Goal: Task Accomplishment & Management: Complete application form

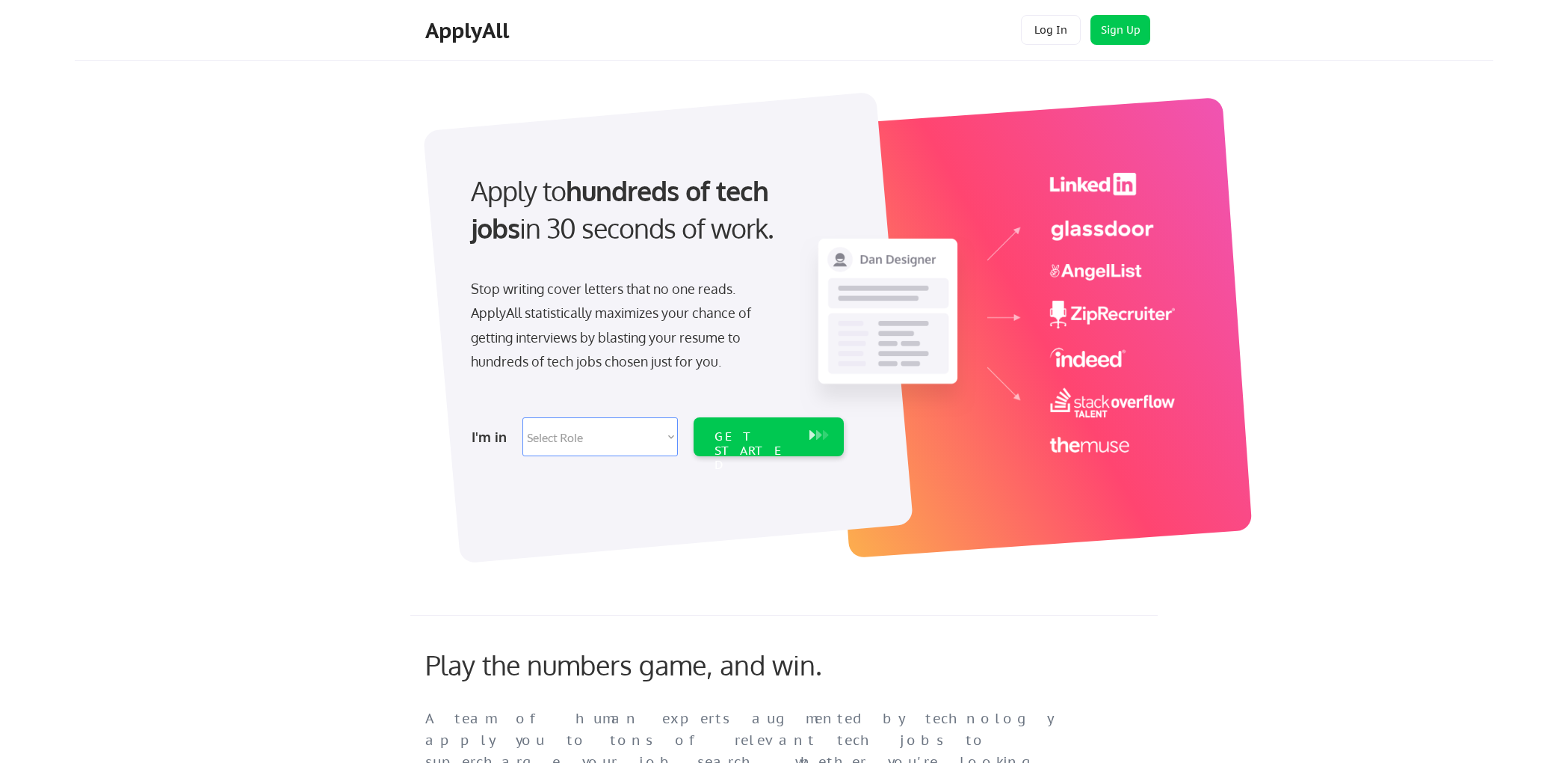
click at [597, 448] on select "Select Role Software Engineering Product Management Customer Success Sales UI/U…" at bounding box center [599, 436] width 156 height 39
select select ""product""
click at [522, 417] on select "Select Role Software Engineering Product Management Customer Success Sales UI/U…" at bounding box center [599, 436] width 156 height 39
select select ""product""
click at [765, 437] on div "GET STARTED" at bounding box center [755, 451] width 80 height 43
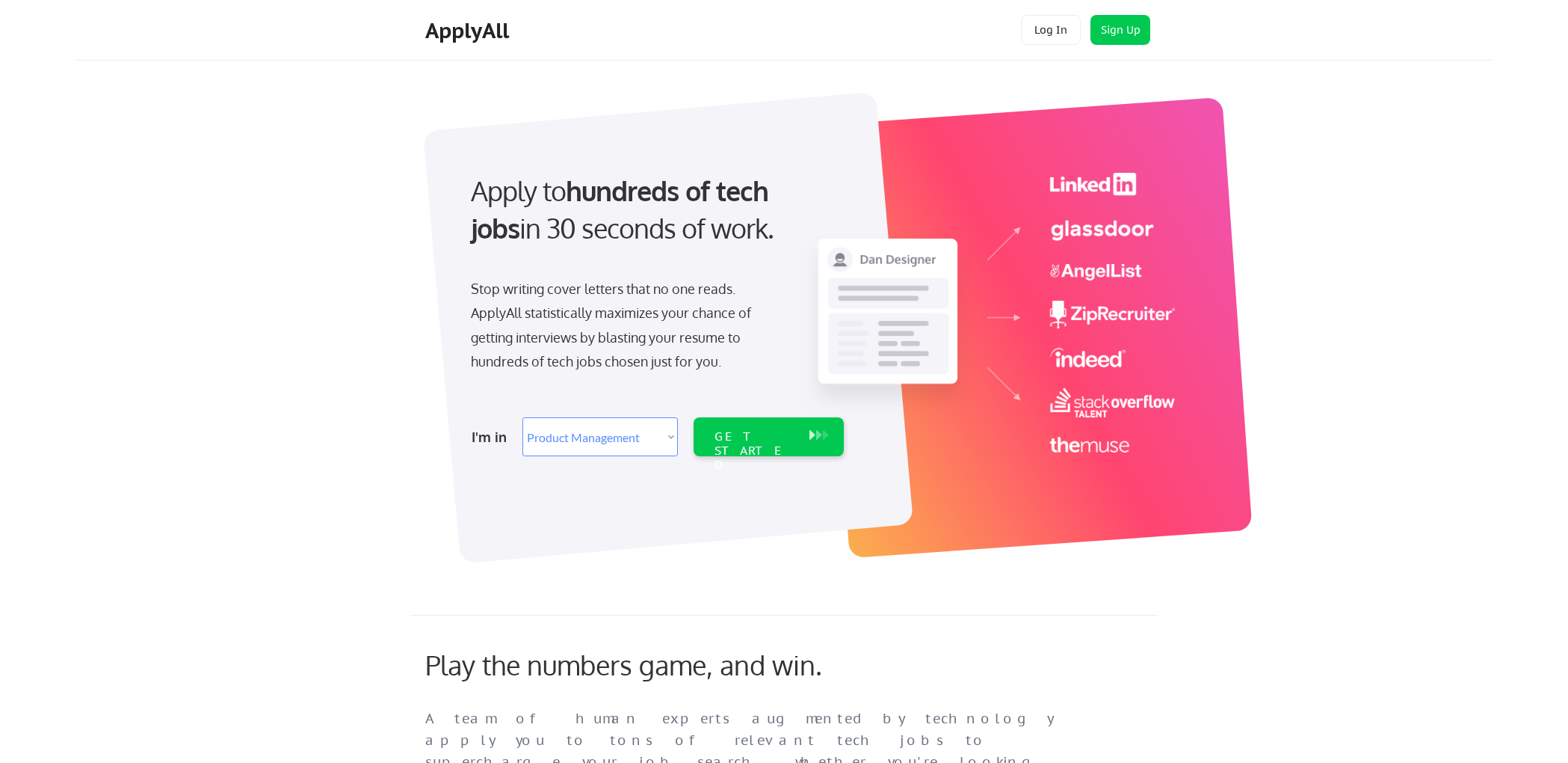
select select ""product""
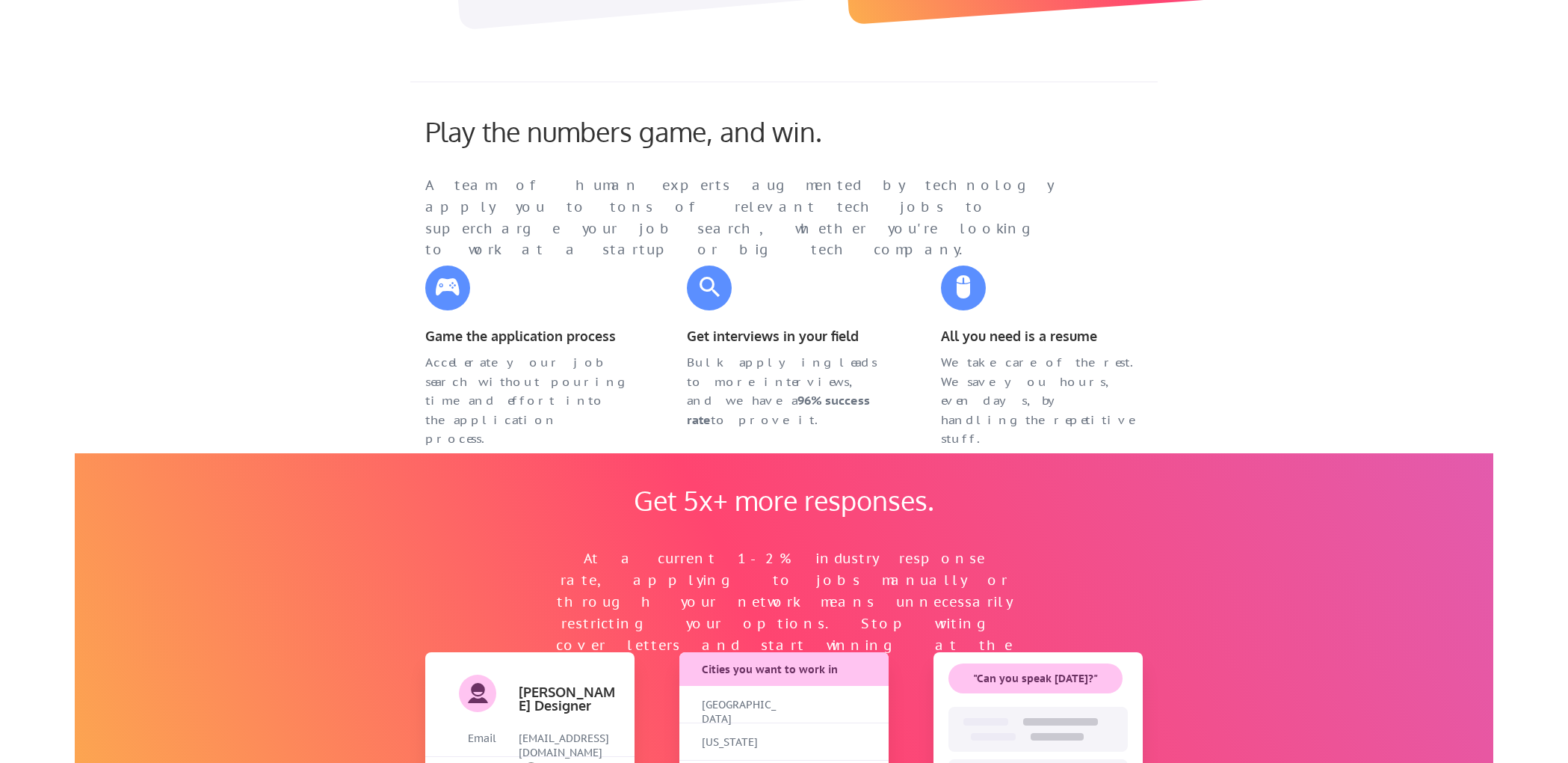
scroll to position [184, 0]
